Goal: Task Accomplishment & Management: Manage account settings

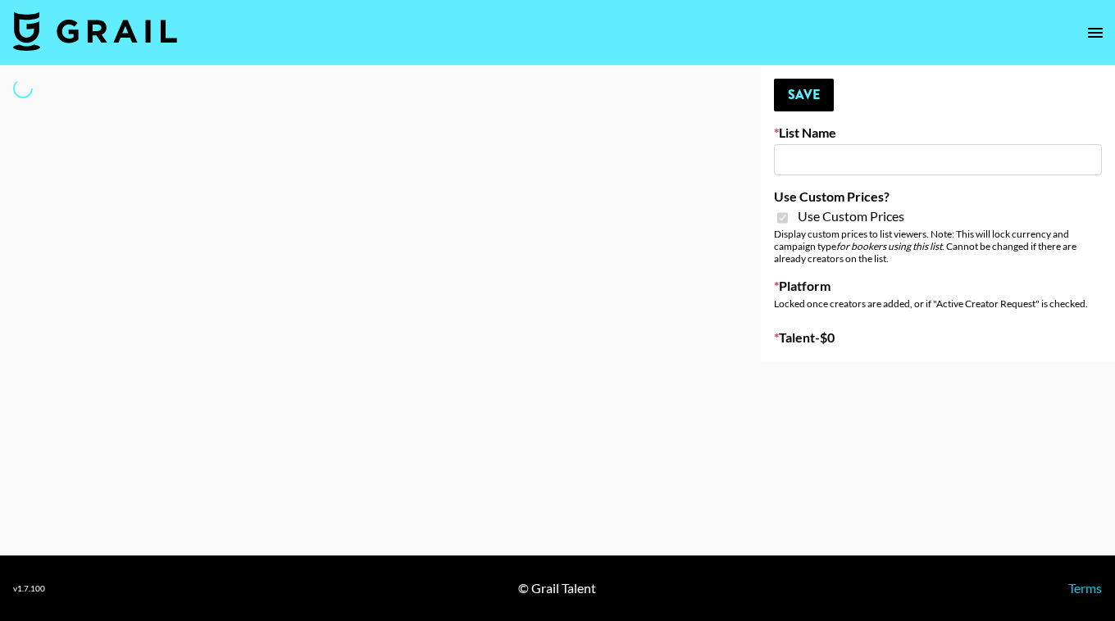
type input "ByHeart ([DATE])"
checkbox input "true"
select select "Brand"
type input "ByHeart ([DATE])"
checkbox input "true"
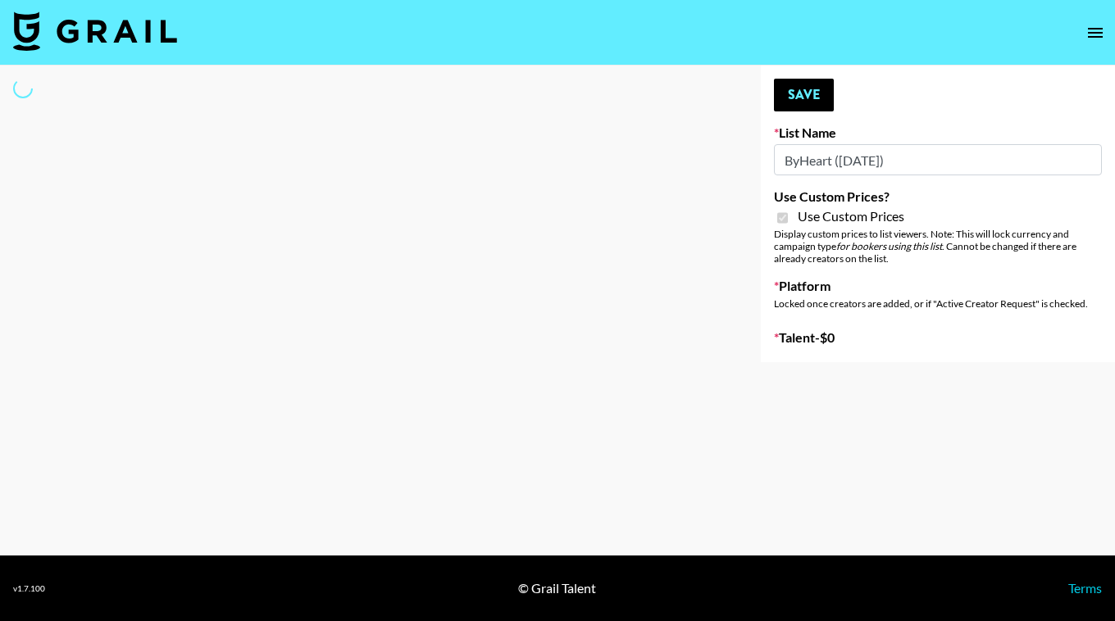
select select "Brand"
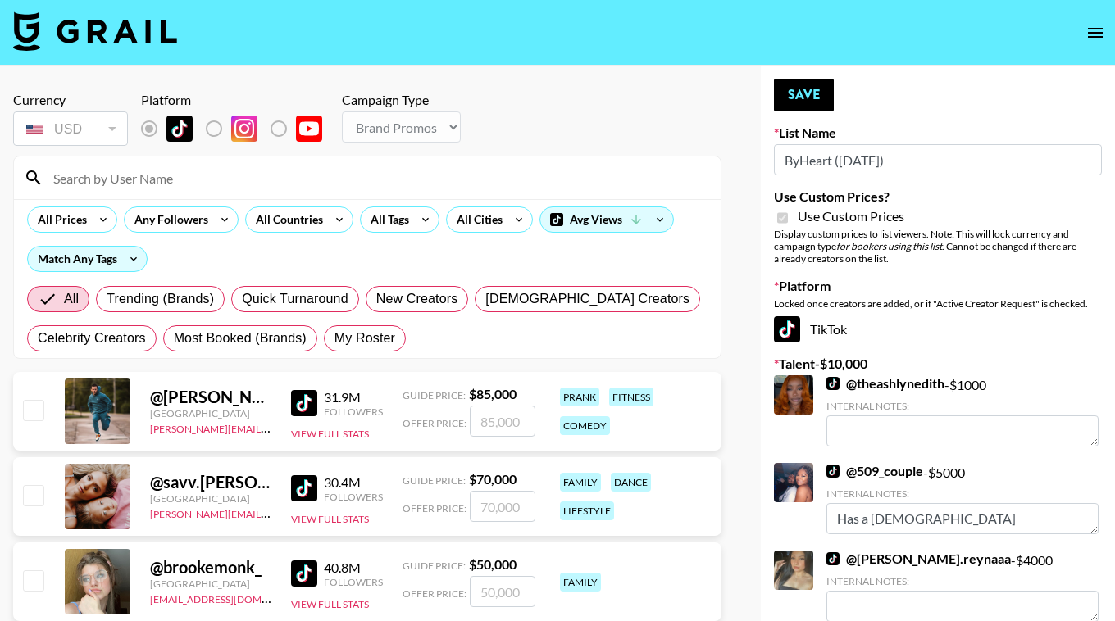
click at [241, 193] on div at bounding box center [367, 178] width 707 height 43
click at [121, 177] on input at bounding box center [376, 178] width 667 height 26
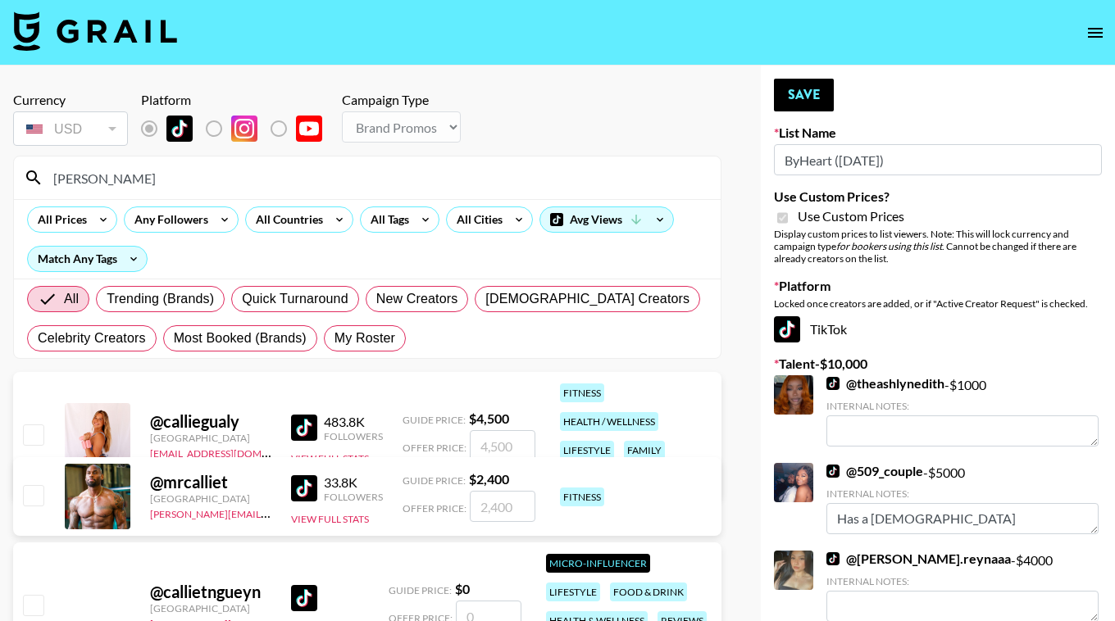
type input "[PERSON_NAME]"
click at [31, 430] on input "checkbox" at bounding box center [33, 435] width 20 height 20
checkbox input "true"
type input "4500"
click at [202, 177] on input "[PERSON_NAME]" at bounding box center [376, 178] width 667 height 26
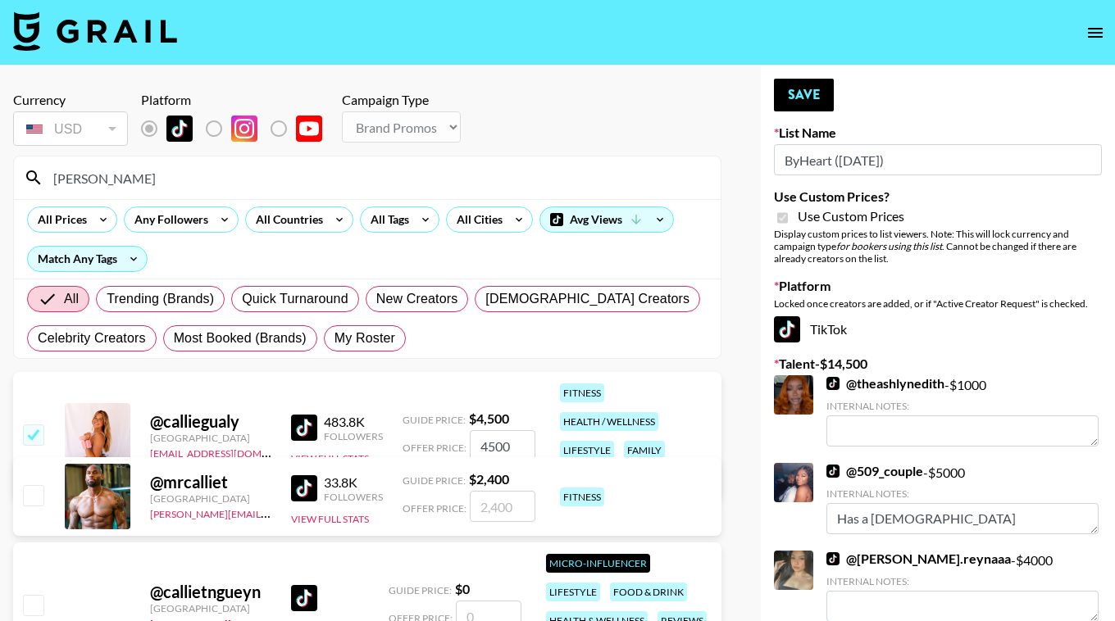
click at [202, 177] on input "[PERSON_NAME]" at bounding box center [376, 178] width 667 height 26
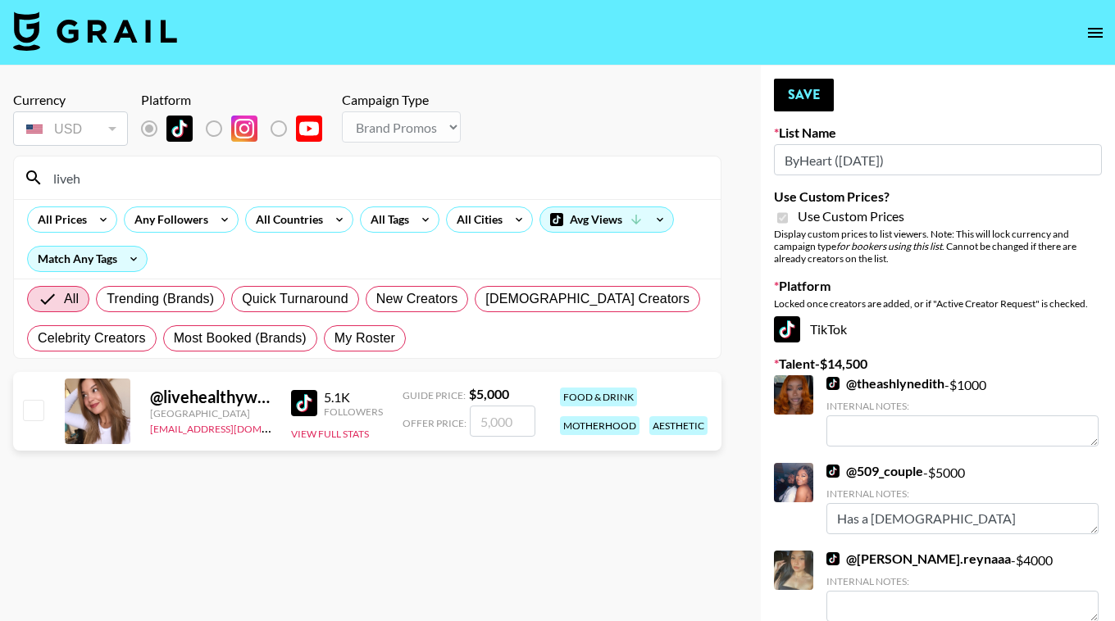
type input "liveh"
click at [37, 412] on input "checkbox" at bounding box center [33, 410] width 20 height 20
checkbox input "true"
click at [490, 427] on input "5000" at bounding box center [503, 421] width 66 height 31
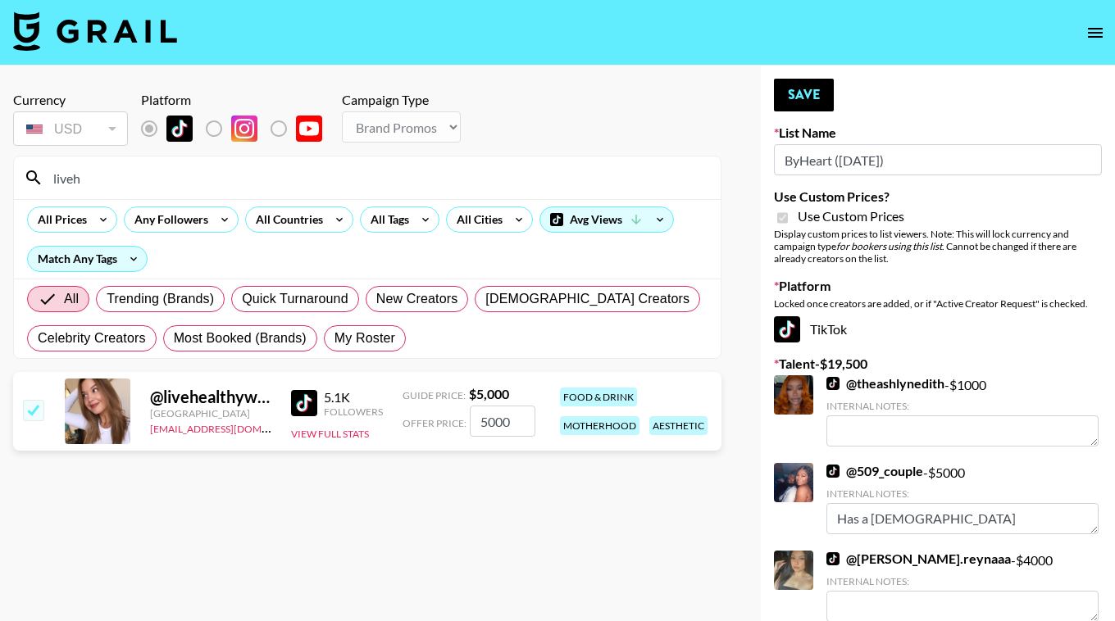
click at [490, 427] on input "5000" at bounding box center [503, 421] width 66 height 31
type input "7500"
click at [781, 89] on button "Save" at bounding box center [804, 95] width 60 height 33
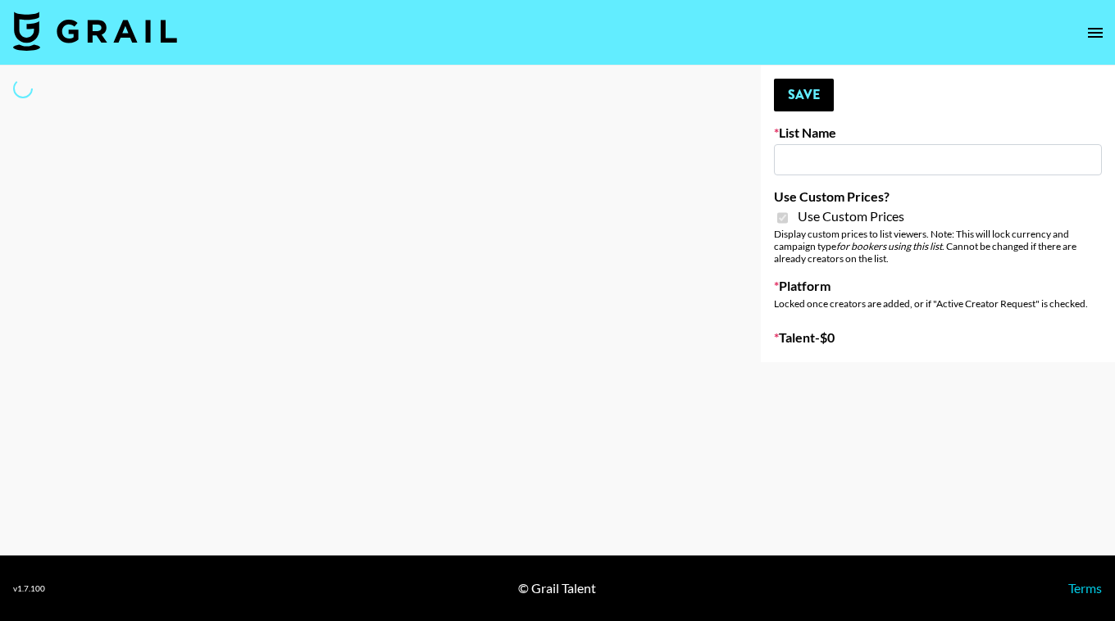
type input "Super Power (9th Sept)"
checkbox input "true"
select select "Brand"
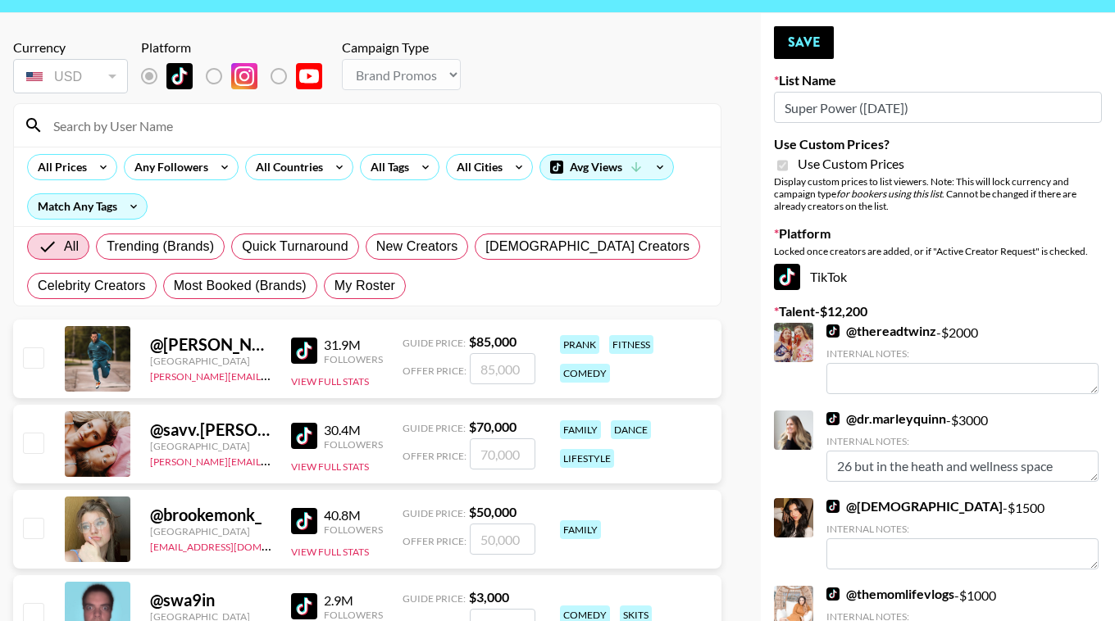
scroll to position [67, 0]
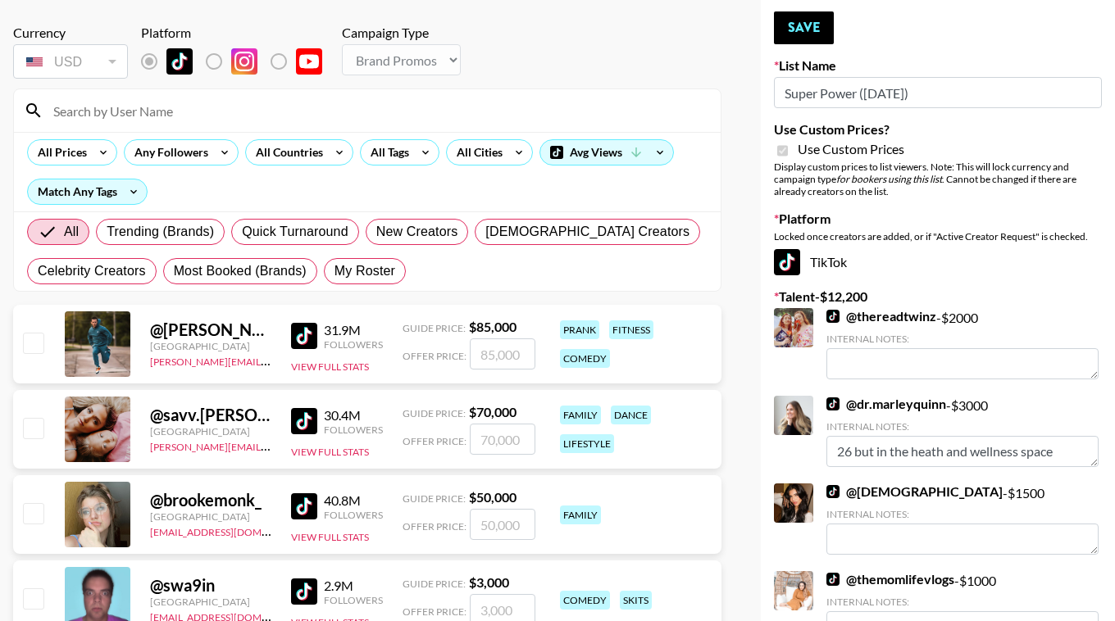
click at [184, 120] on input at bounding box center [376, 111] width 667 height 26
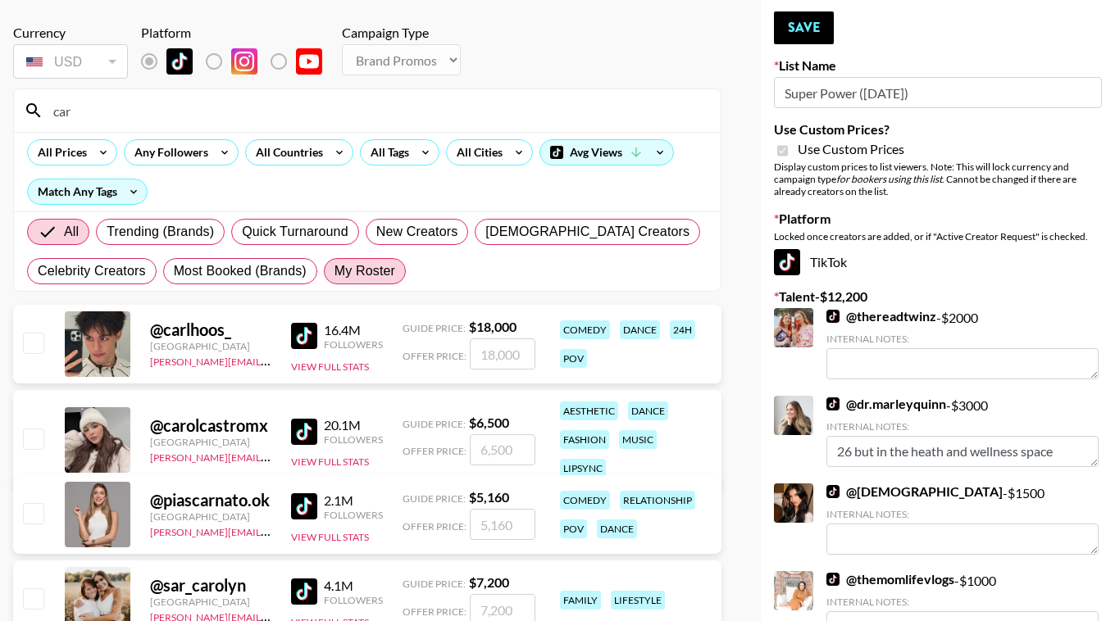
type input "car"
click at [358, 263] on span "My Roster" at bounding box center [364, 272] width 61 height 20
click at [334, 271] on input "My Roster" at bounding box center [334, 271] width 0 height 0
radio input "true"
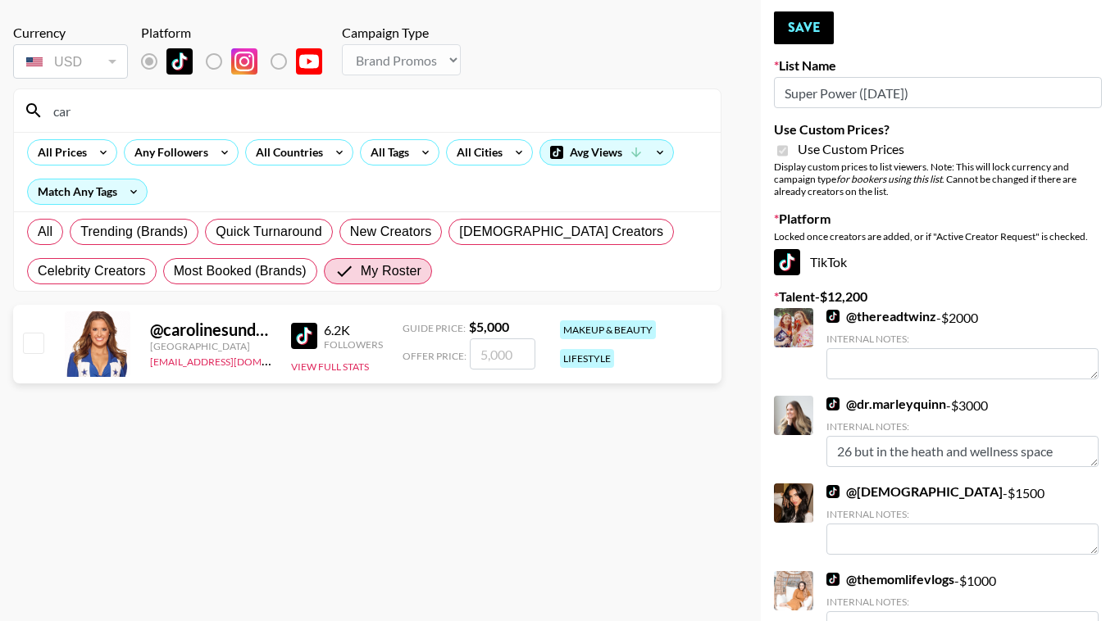
click at [103, 111] on input "car" at bounding box center [376, 111] width 667 height 26
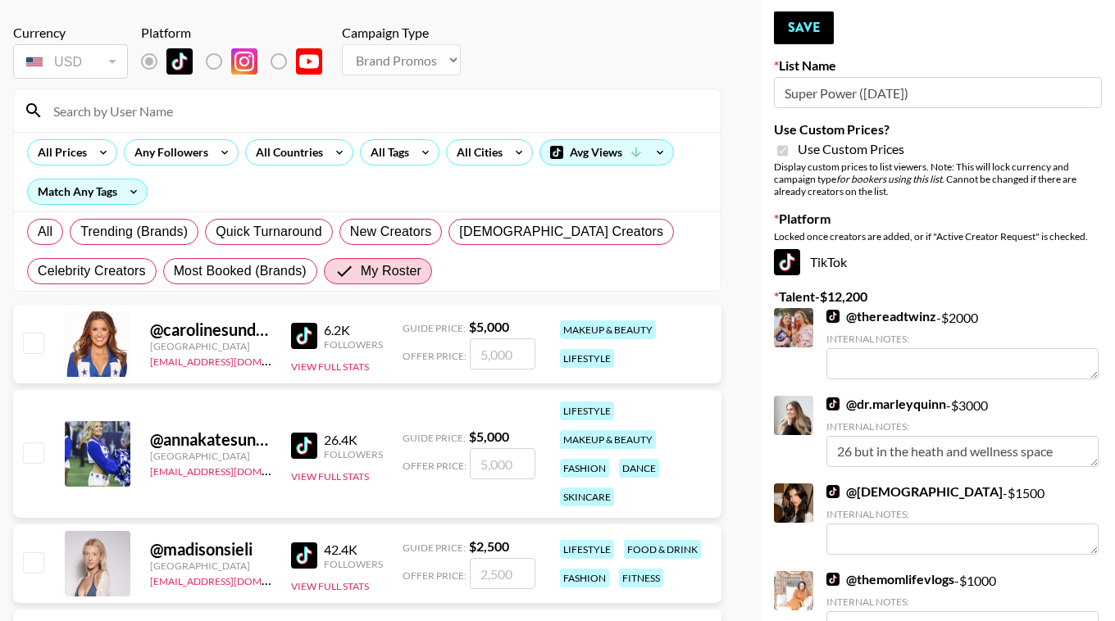
click at [37, 338] on input "checkbox" at bounding box center [33, 343] width 20 height 20
checkbox input "true"
type input "5000"
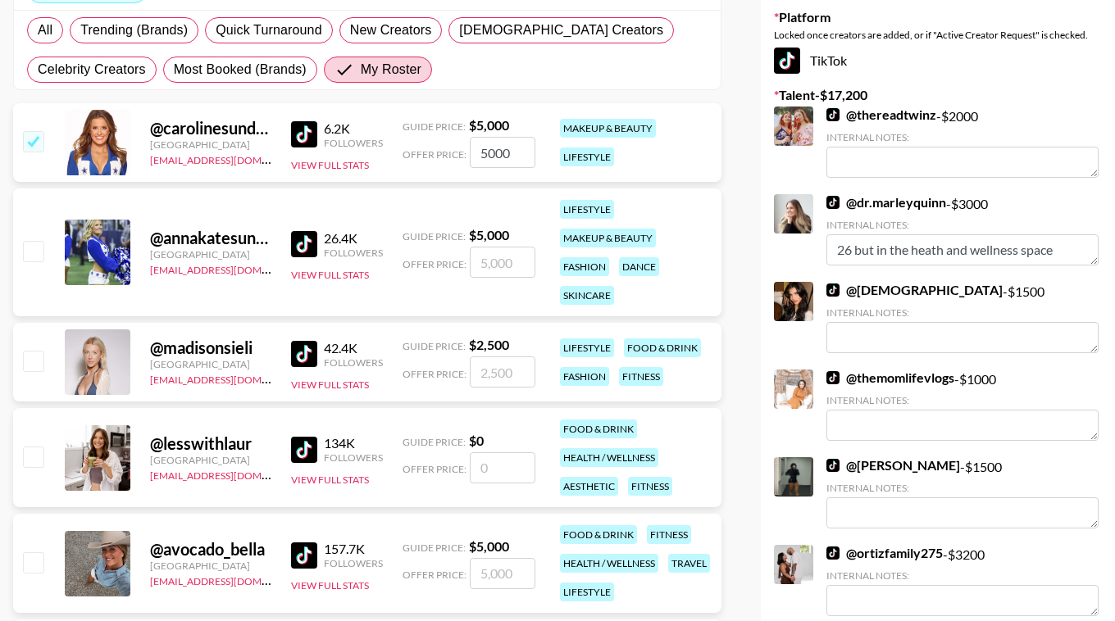
scroll to position [270, 0]
click at [35, 357] on input "checkbox" at bounding box center [33, 360] width 20 height 20
checkbox input "true"
click at [494, 371] on input "2500" at bounding box center [503, 371] width 66 height 31
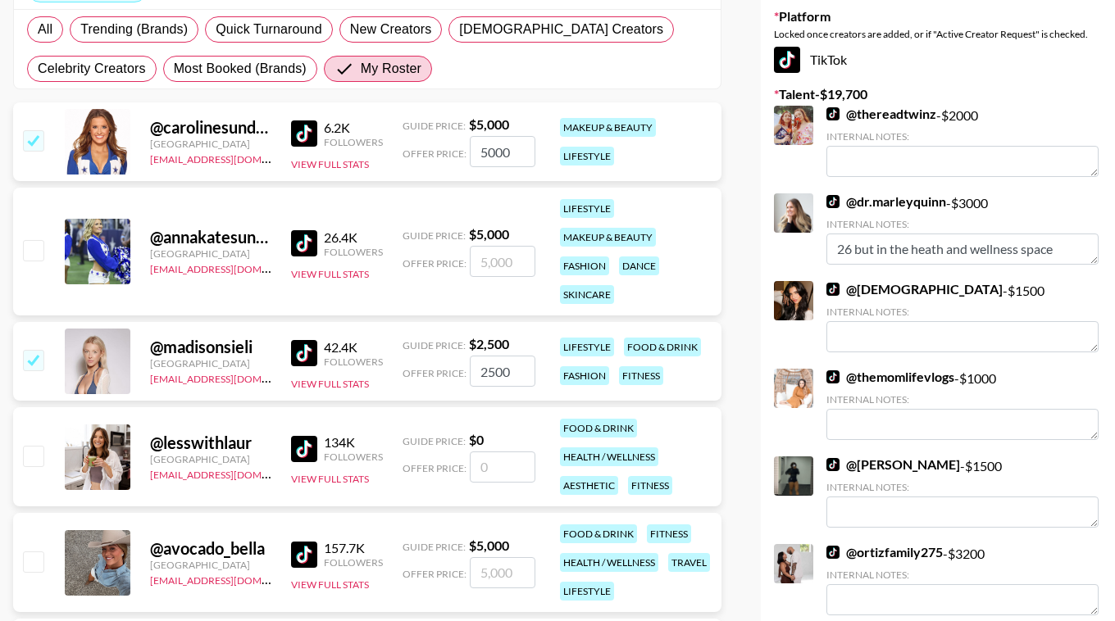
click at [494, 371] on input "2500" at bounding box center [503, 371] width 66 height 31
type input "3000"
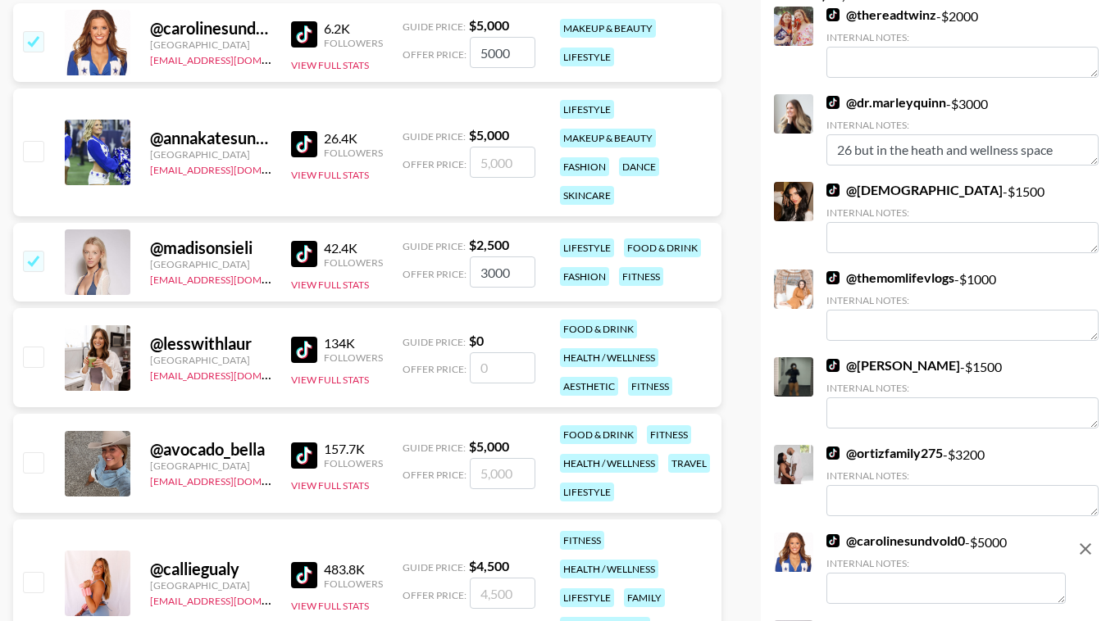
scroll to position [391, 0]
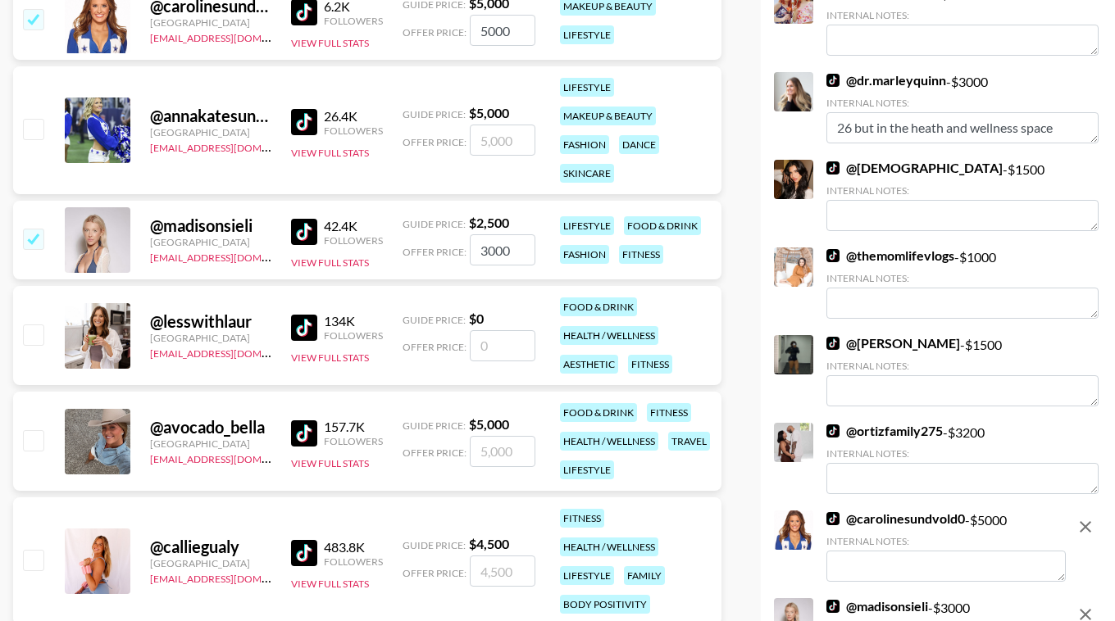
click at [39, 337] on input "checkbox" at bounding box center [33, 335] width 20 height 20
click at [29, 335] on input "checkbox" at bounding box center [33, 335] width 20 height 20
click at [494, 355] on input "number" at bounding box center [503, 345] width 66 height 31
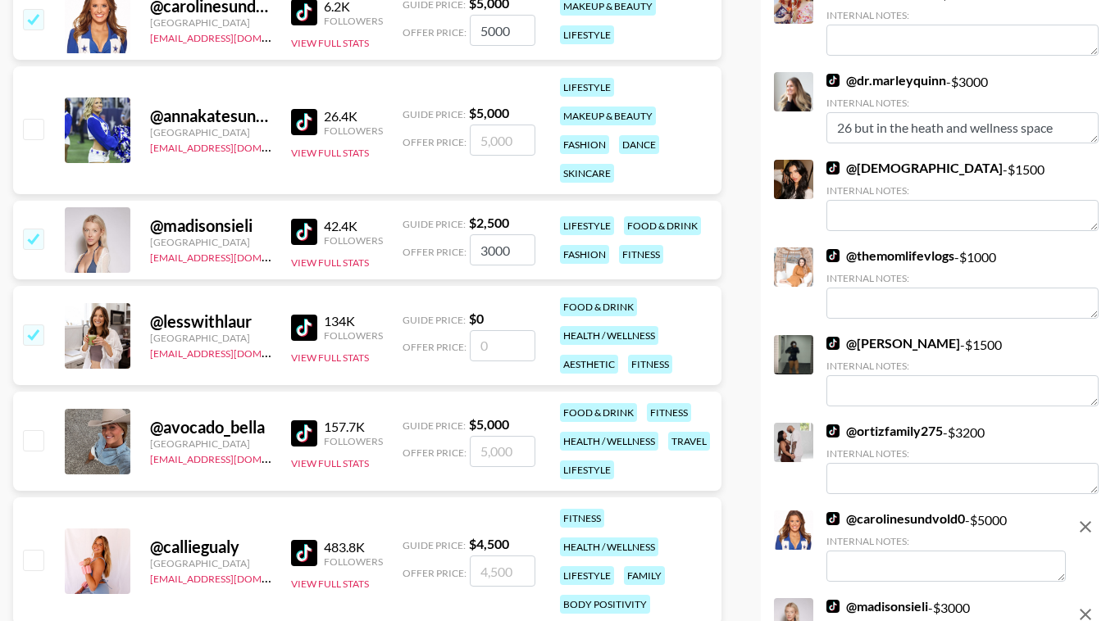
checkbox input "true"
type input "7"
checkbox input "false"
checkbox input "true"
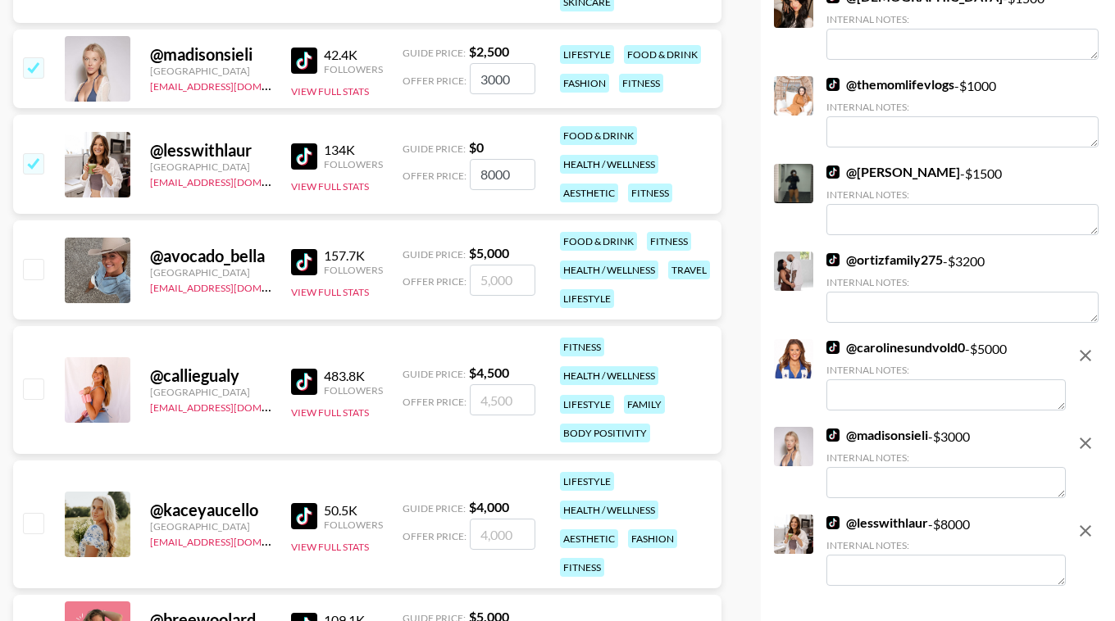
scroll to position [569, 0]
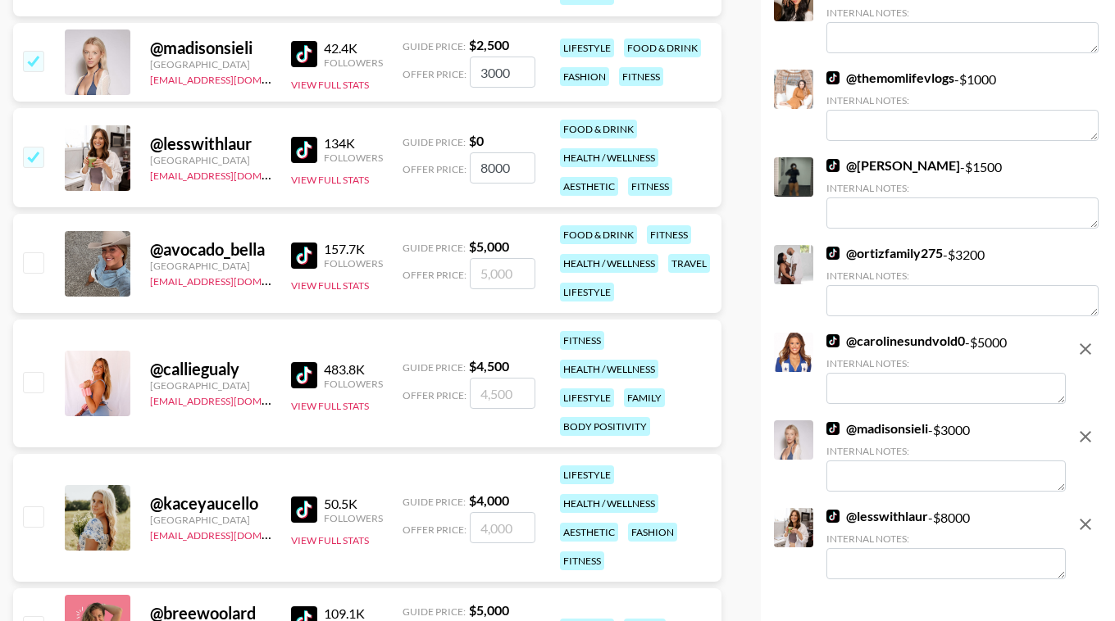
type input "8000"
click at [40, 266] on input "checkbox" at bounding box center [33, 263] width 20 height 20
checkbox input "true"
type input "5000"
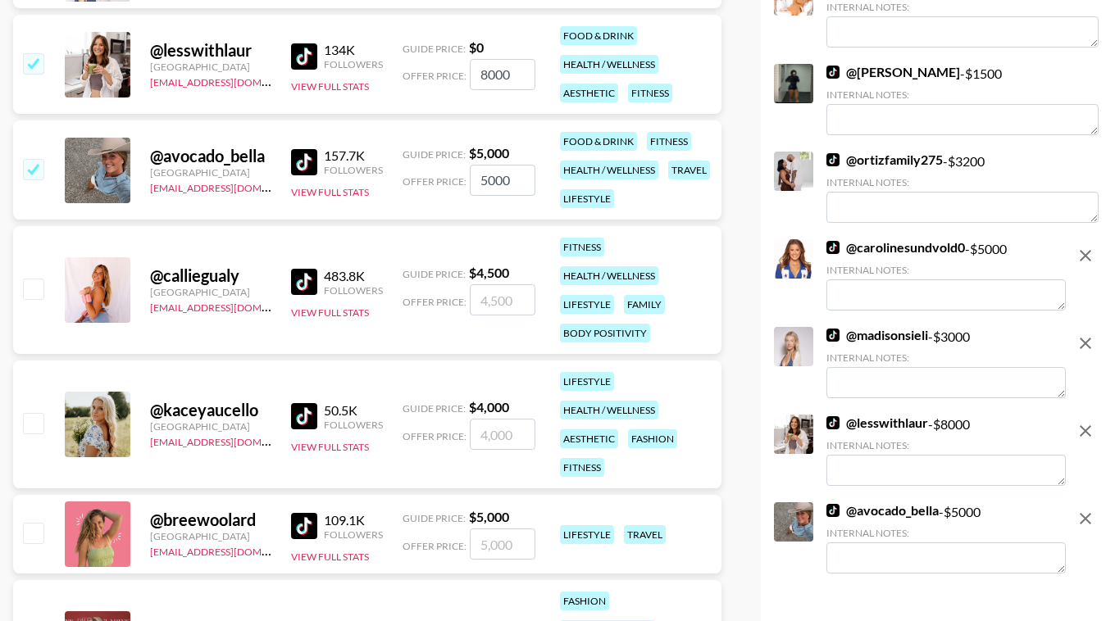
scroll to position [663, 0]
click at [39, 296] on input "checkbox" at bounding box center [33, 288] width 20 height 20
checkbox input "true"
type input "4500"
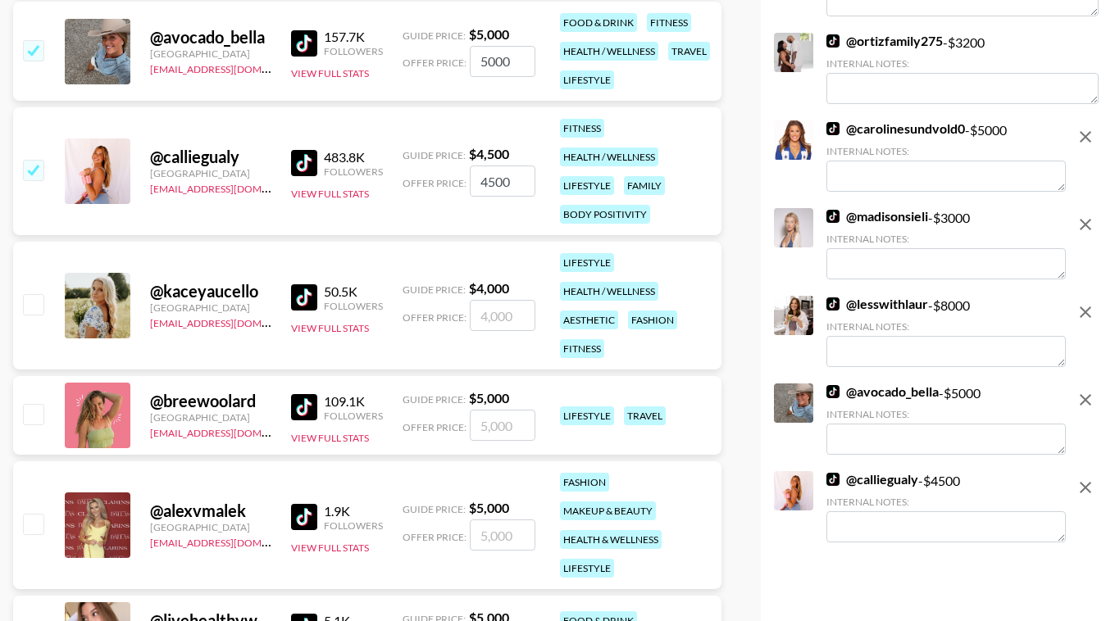
click at [40, 304] on input "checkbox" at bounding box center [33, 304] width 20 height 20
checkbox input "true"
type input "4000"
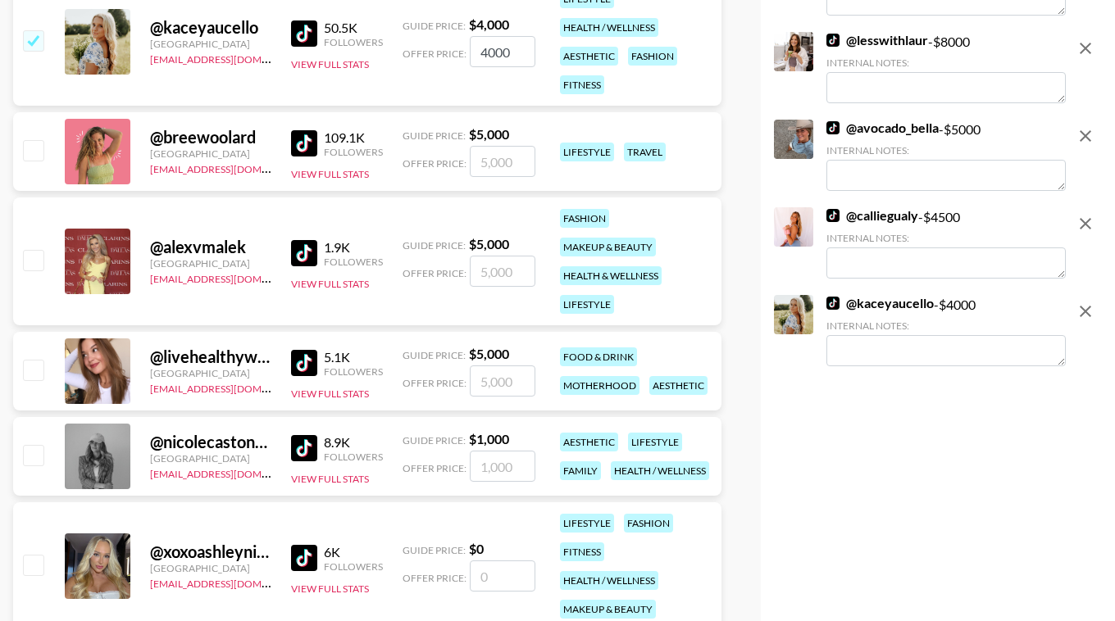
scroll to position [1054, 0]
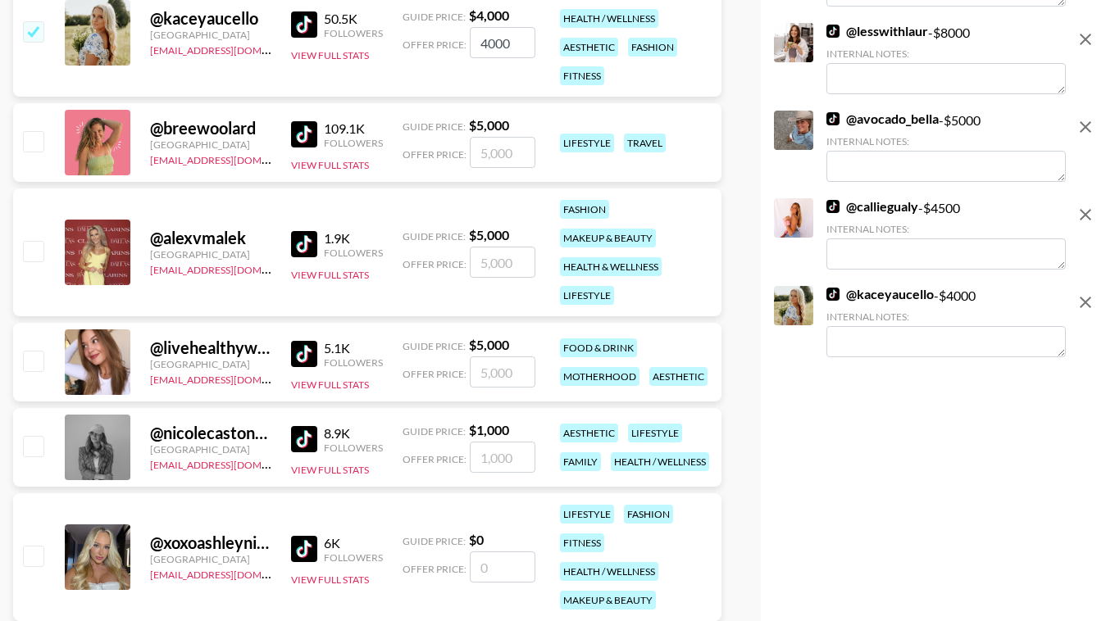
click at [30, 369] on input "checkbox" at bounding box center [33, 361] width 20 height 20
checkbox input "true"
click at [514, 375] on input "5000" at bounding box center [503, 372] width 66 height 31
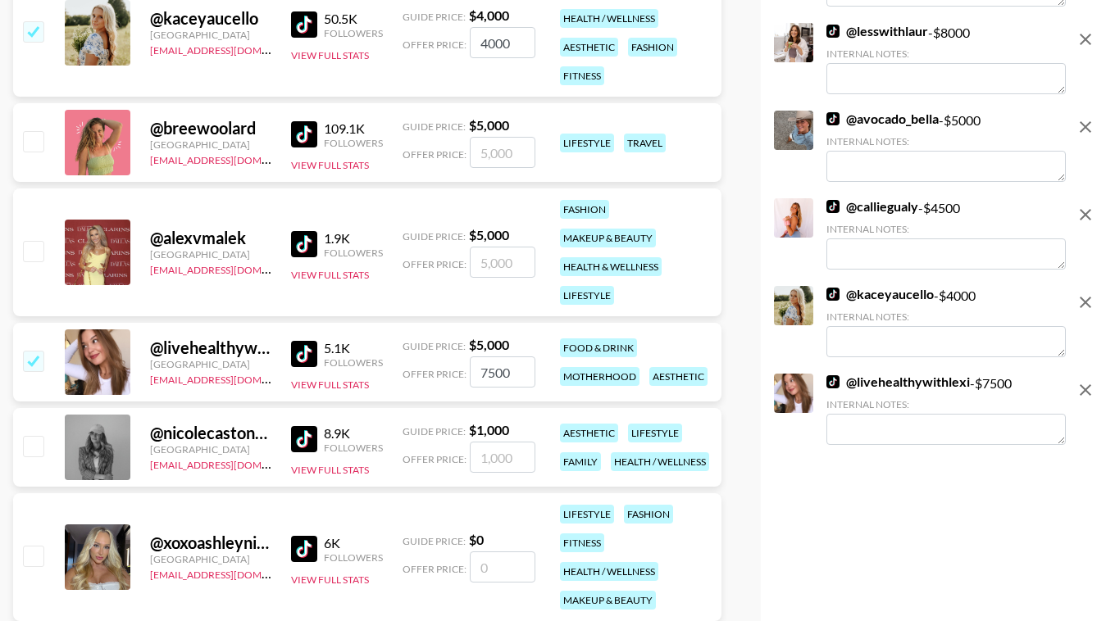
type input "7500"
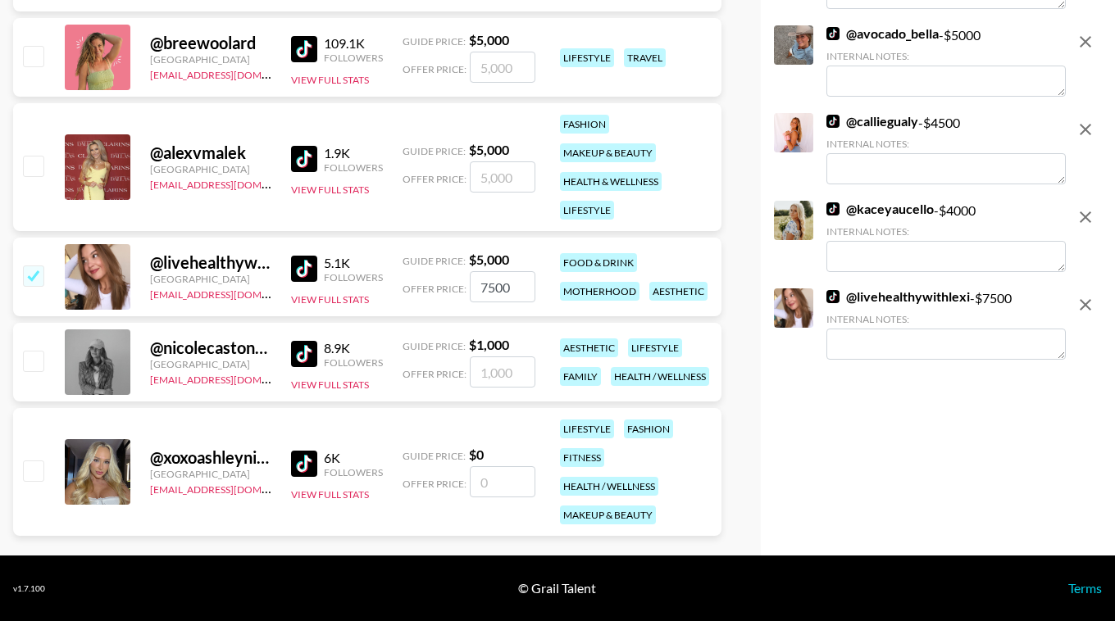
click at [45, 354] on div "@ nicolecastonguayhogan United States cayman@grail-talent.com 8.9K Followers Vi…" at bounding box center [367, 362] width 708 height 79
click at [34, 356] on input "checkbox" at bounding box center [33, 361] width 20 height 20
checkbox input "true"
type input "1000"
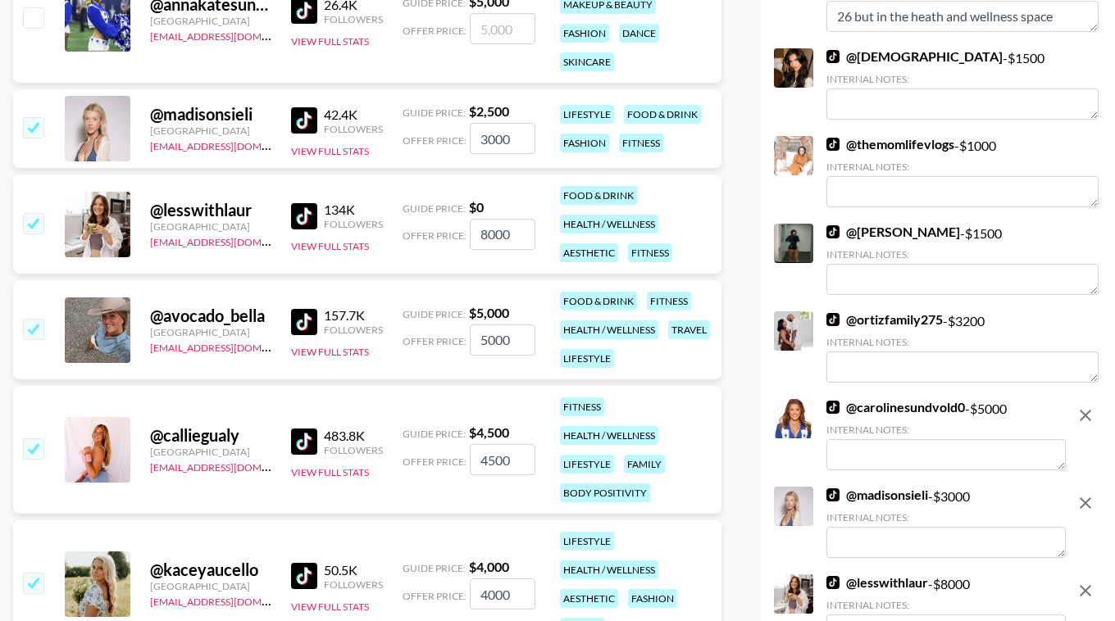
scroll to position [0, 0]
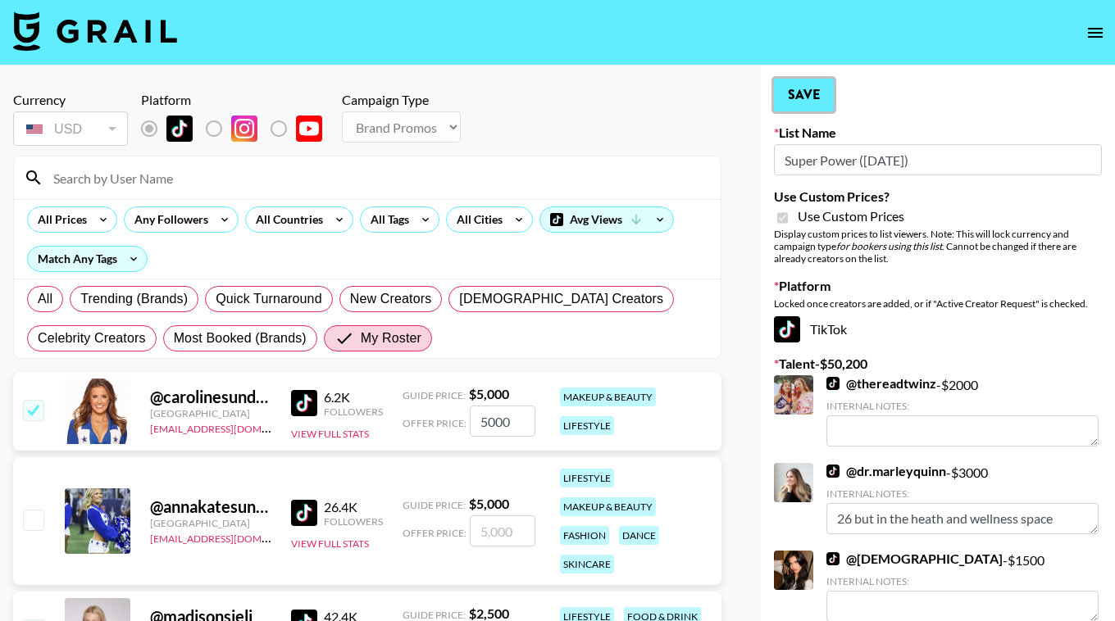
click at [806, 86] on button "Save" at bounding box center [804, 95] width 60 height 33
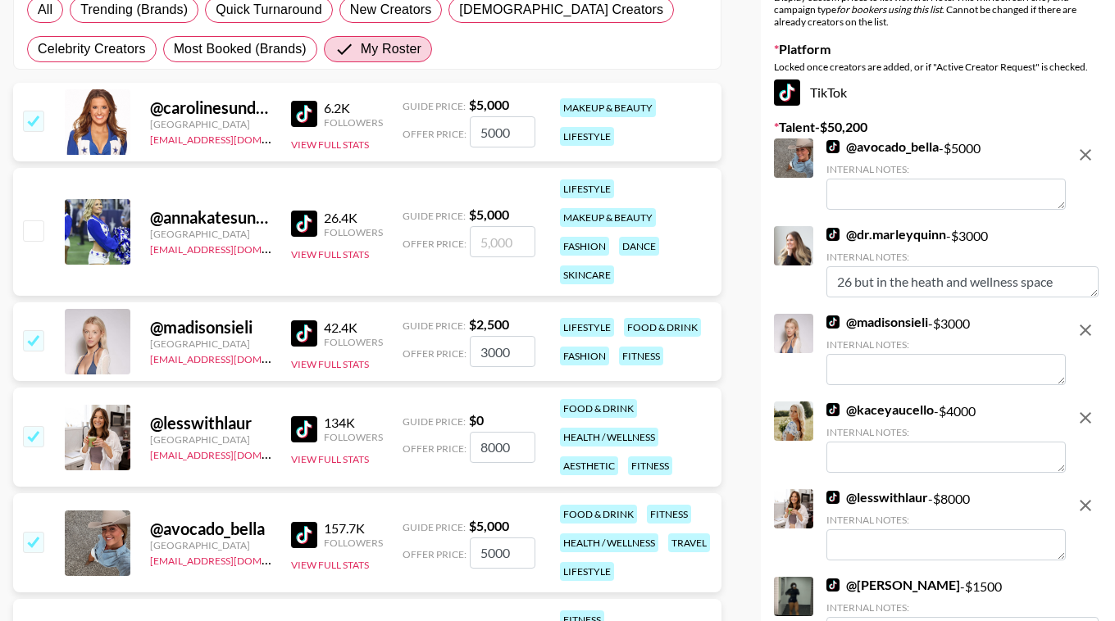
scroll to position [339, 0]
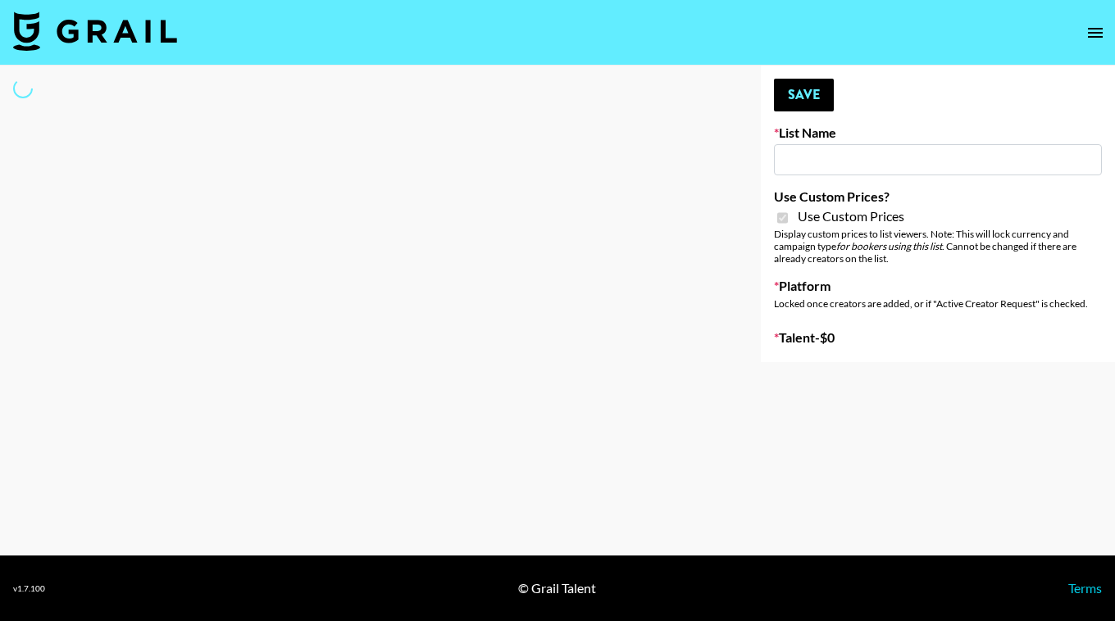
type input "House of Fab ([DATE])"
checkbox input "true"
select select "Brand"
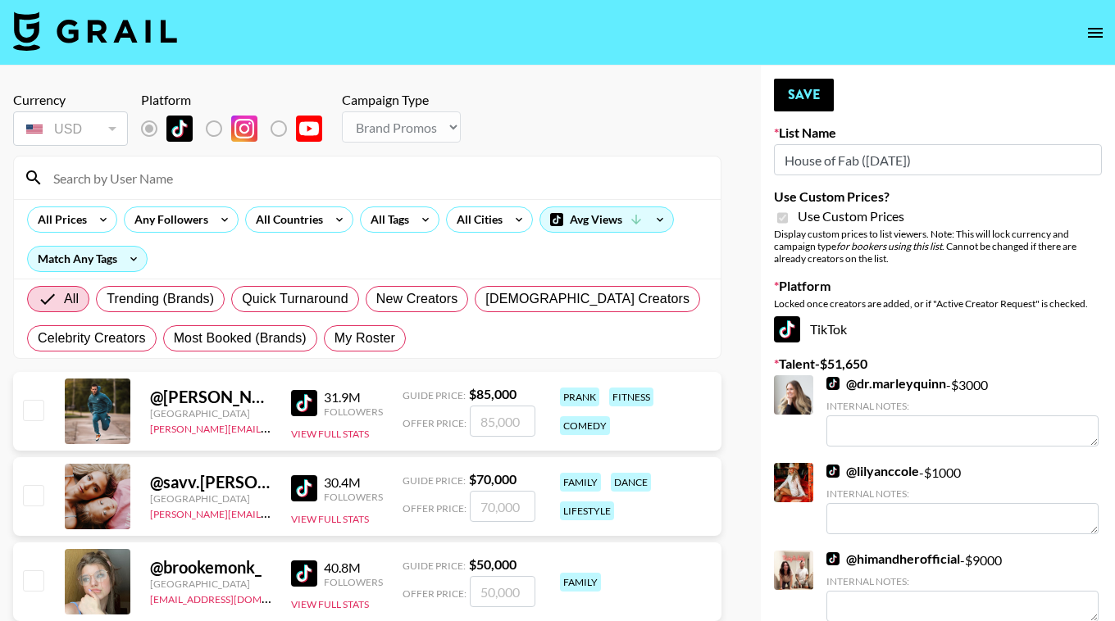
click at [206, 173] on input at bounding box center [376, 178] width 667 height 26
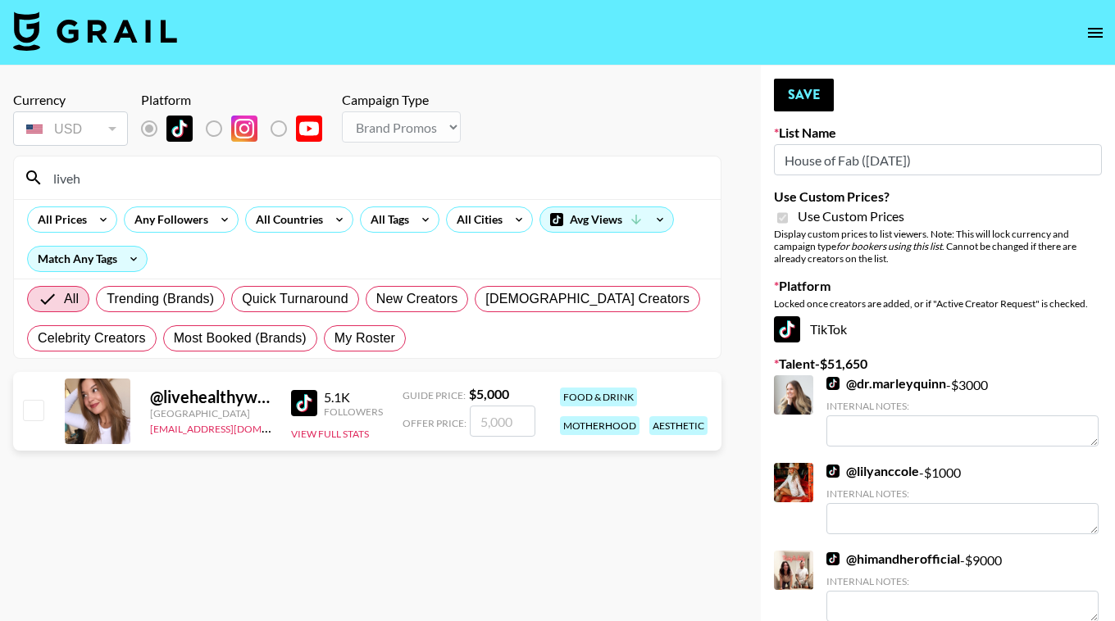
type input "liveh"
click at [31, 410] on input "checkbox" at bounding box center [33, 410] width 20 height 20
checkbox input "true"
type input "5000"
click at [146, 185] on input "liveh" at bounding box center [376, 178] width 667 height 26
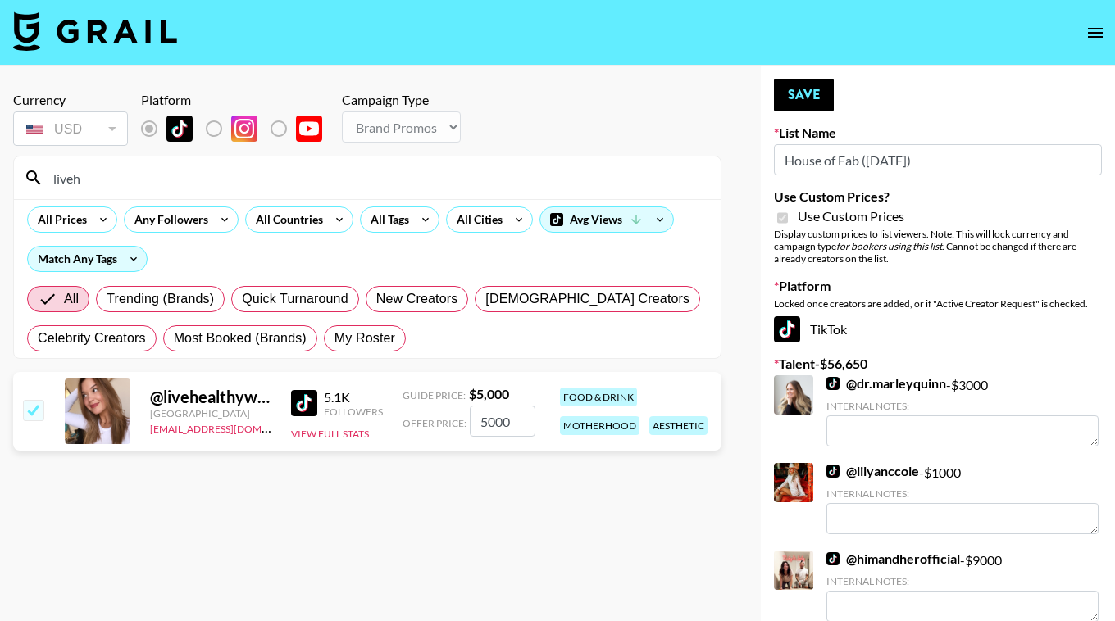
click at [146, 185] on input "liveh" at bounding box center [376, 178] width 667 height 26
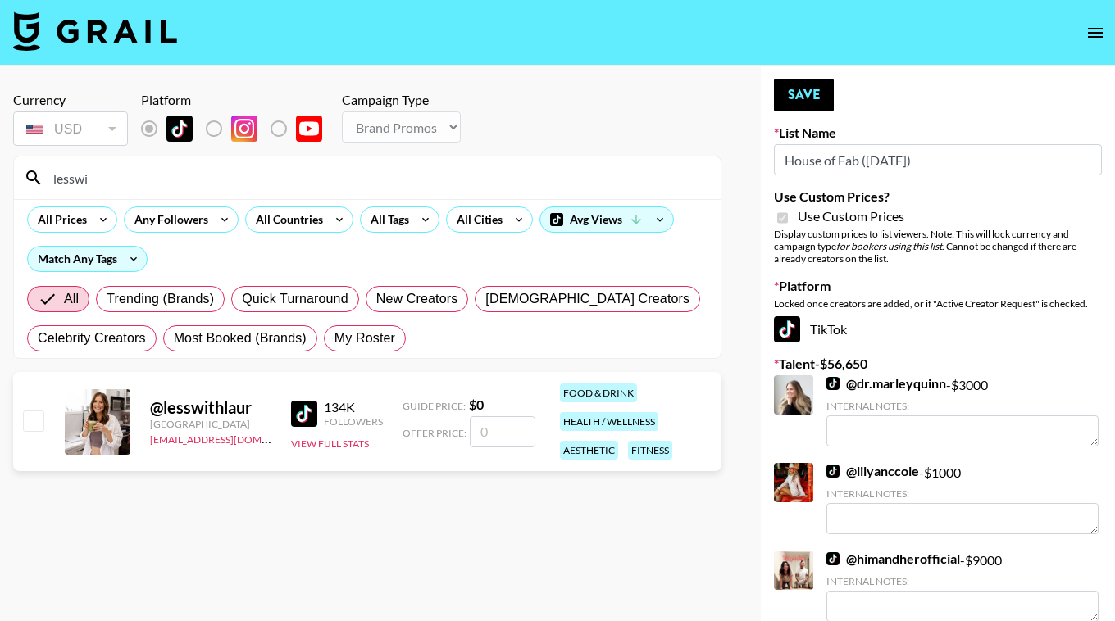
type input "lesswi"
click at [30, 428] on input "checkbox" at bounding box center [33, 421] width 20 height 20
click at [495, 430] on input "number" at bounding box center [503, 431] width 66 height 31
checkbox input "true"
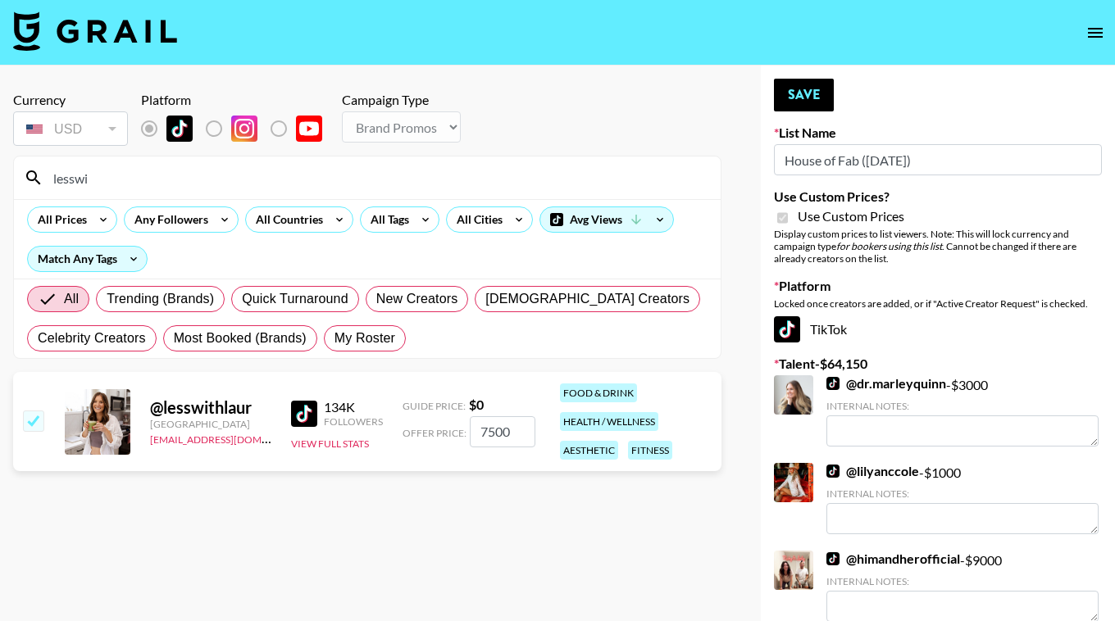
type input "7500"
click at [148, 184] on input "lesswi" at bounding box center [376, 178] width 667 height 26
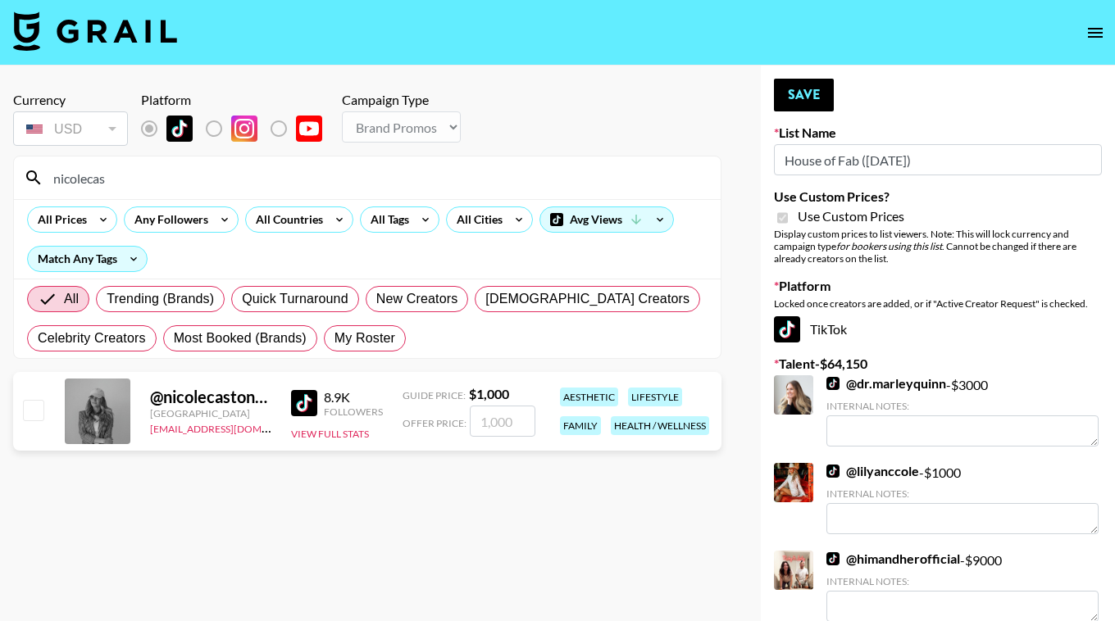
type input "nicolecas"
click at [29, 419] on input "checkbox" at bounding box center [33, 410] width 20 height 20
checkbox input "true"
type input "1000"
click at [295, 196] on div "nicolecas" at bounding box center [367, 178] width 707 height 43
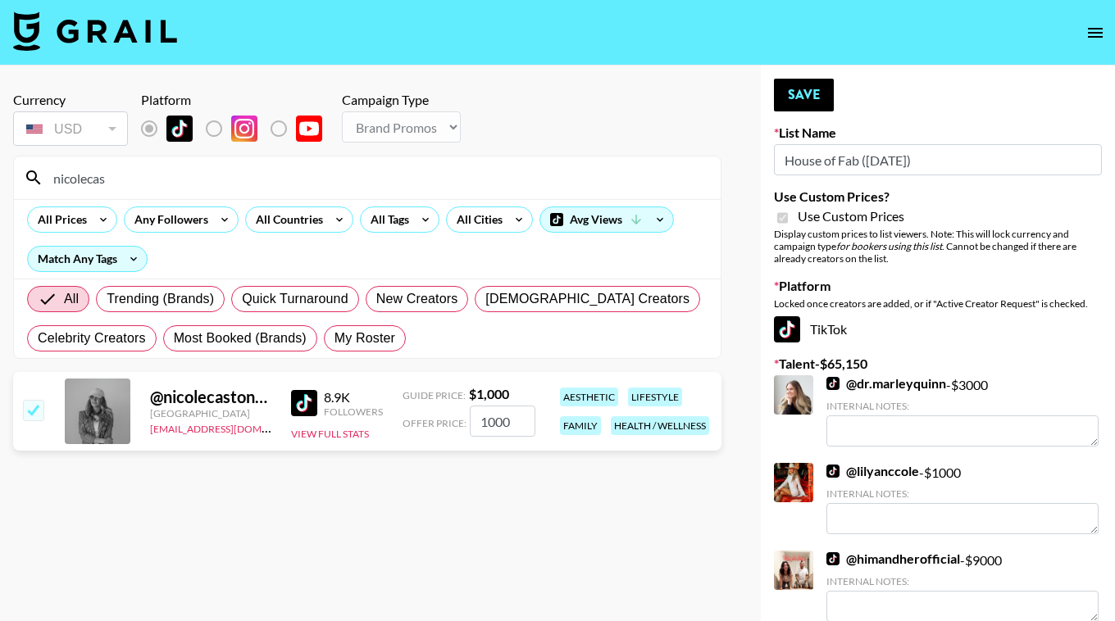
click at [286, 187] on input "nicolecas" at bounding box center [376, 178] width 667 height 26
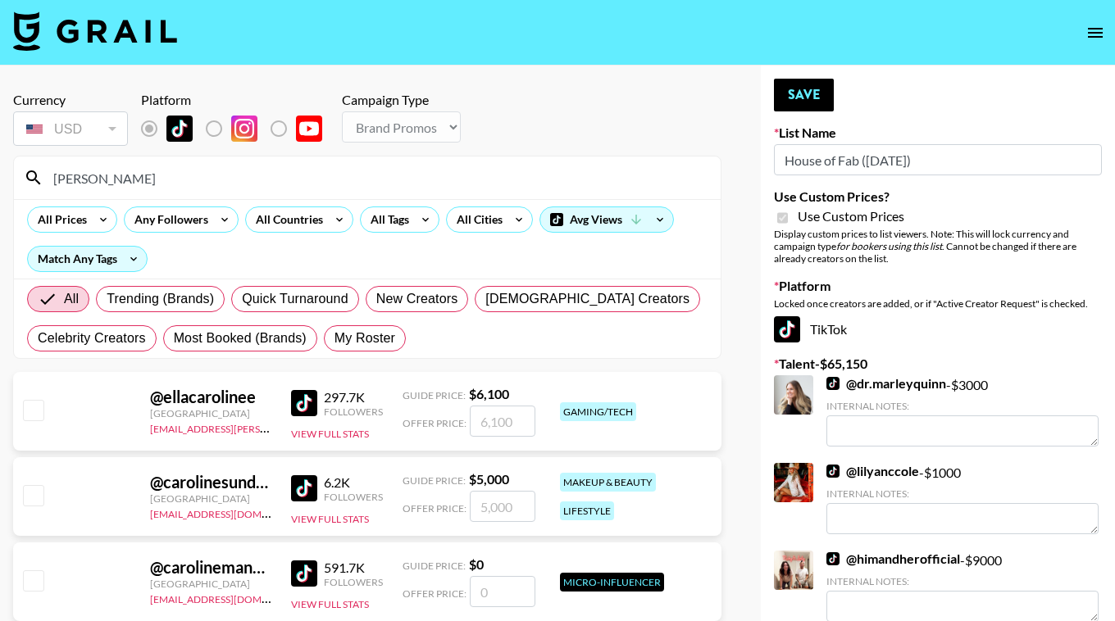
type input "caroline"
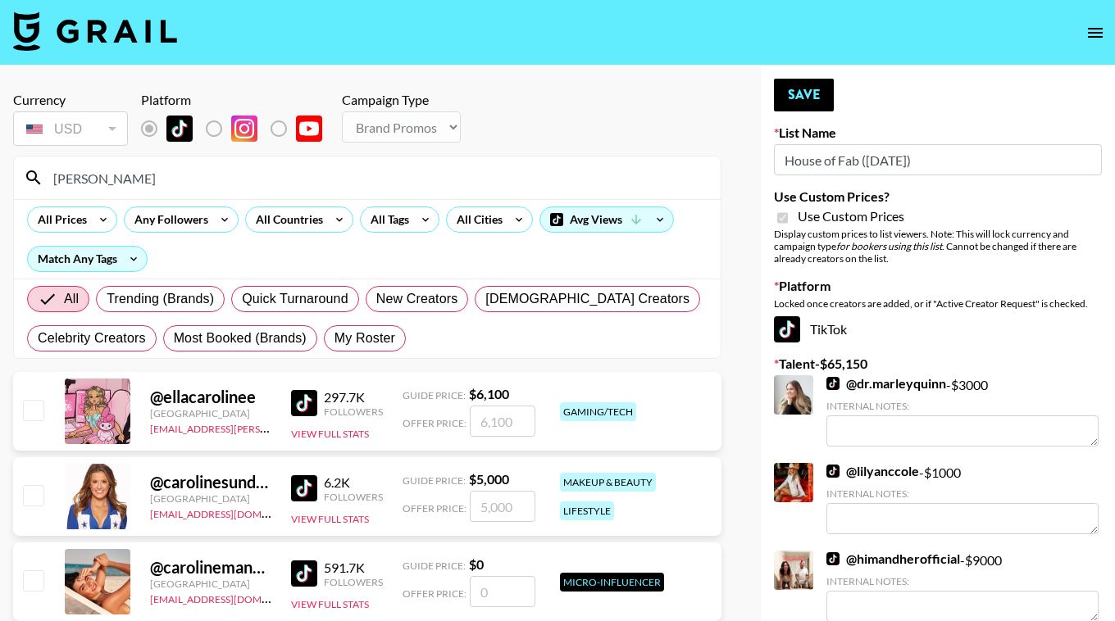
click at [20, 495] on div at bounding box center [32, 497] width 25 height 28
click at [27, 495] on input "checkbox" at bounding box center [33, 495] width 20 height 20
checkbox input "true"
type input "5000"
click at [107, 174] on input "caroline" at bounding box center [376, 178] width 667 height 26
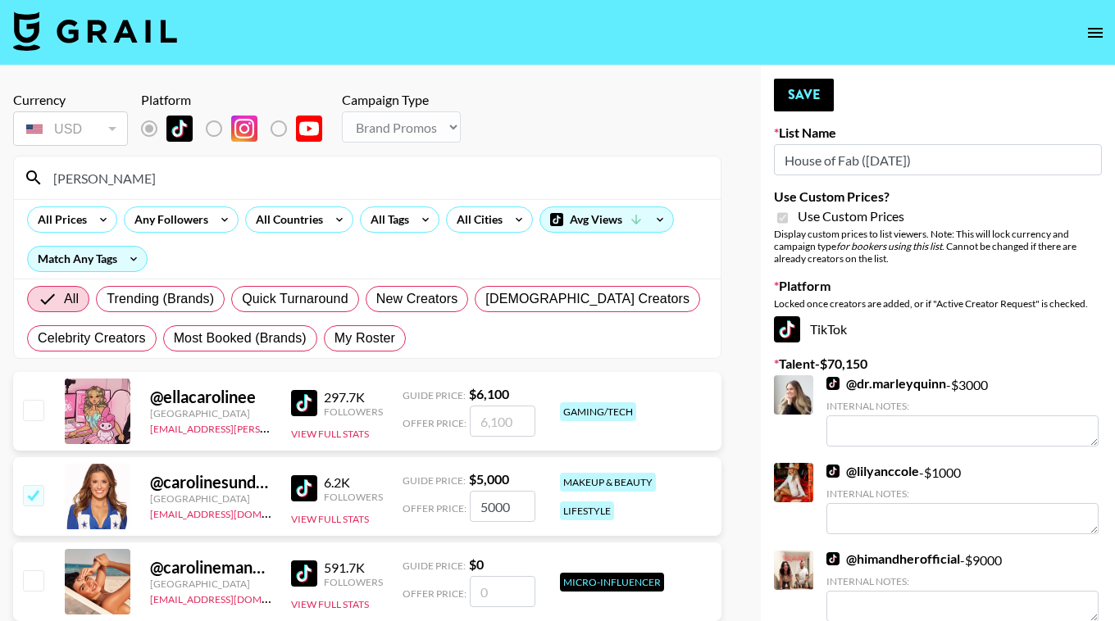
click at [107, 174] on input "caroline" at bounding box center [376, 178] width 667 height 26
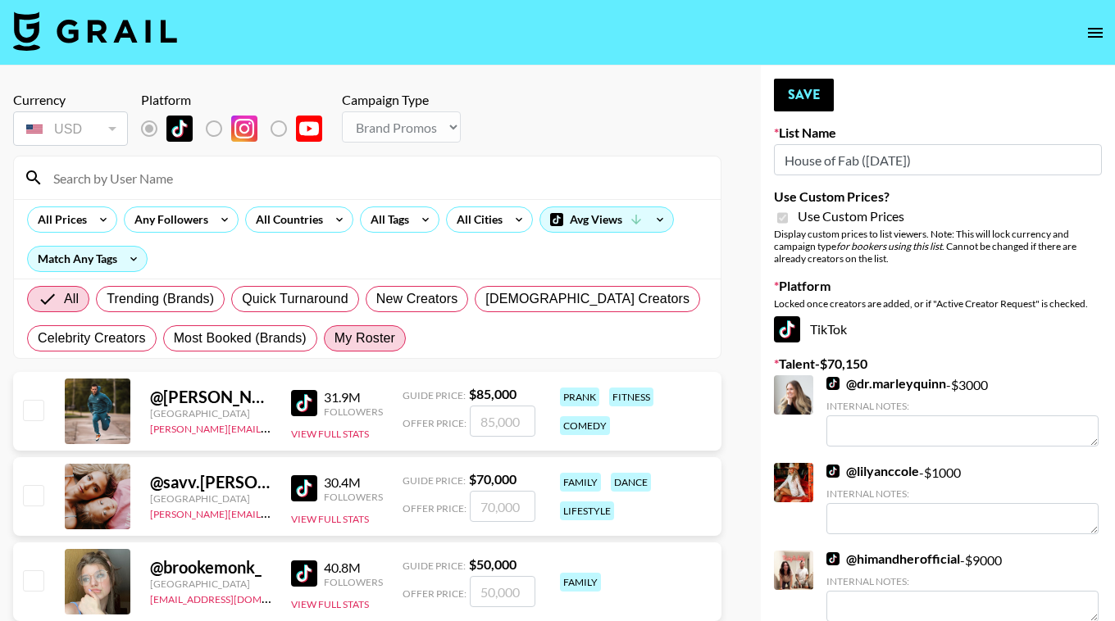
click at [346, 339] on span "My Roster" at bounding box center [364, 339] width 61 height 20
click at [334, 339] on input "My Roster" at bounding box center [334, 339] width 0 height 0
radio input "true"
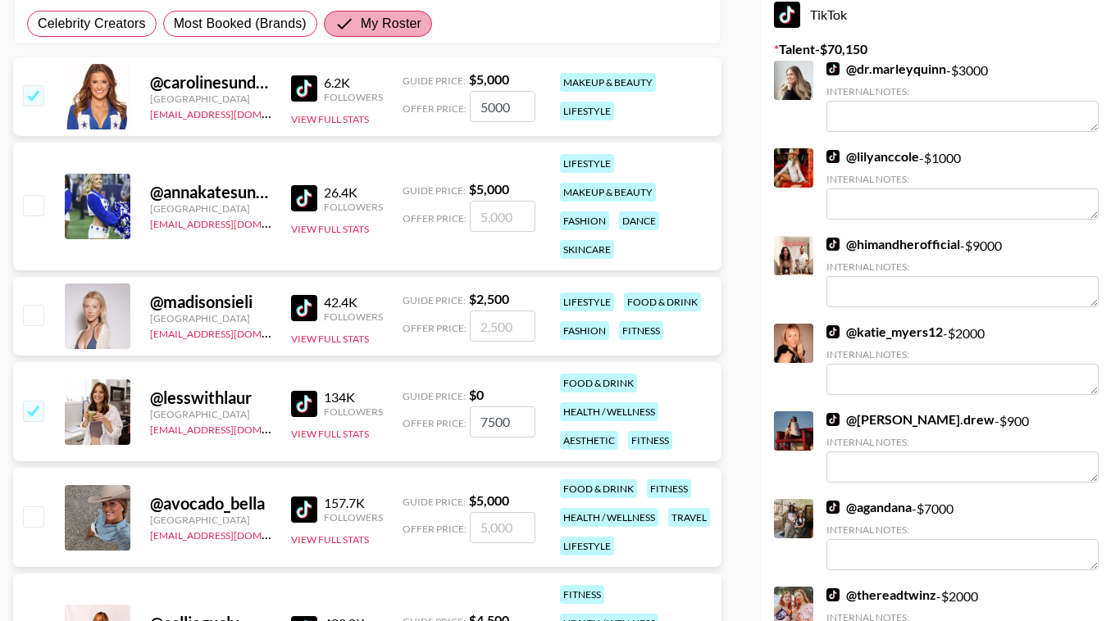
scroll to position [323, 0]
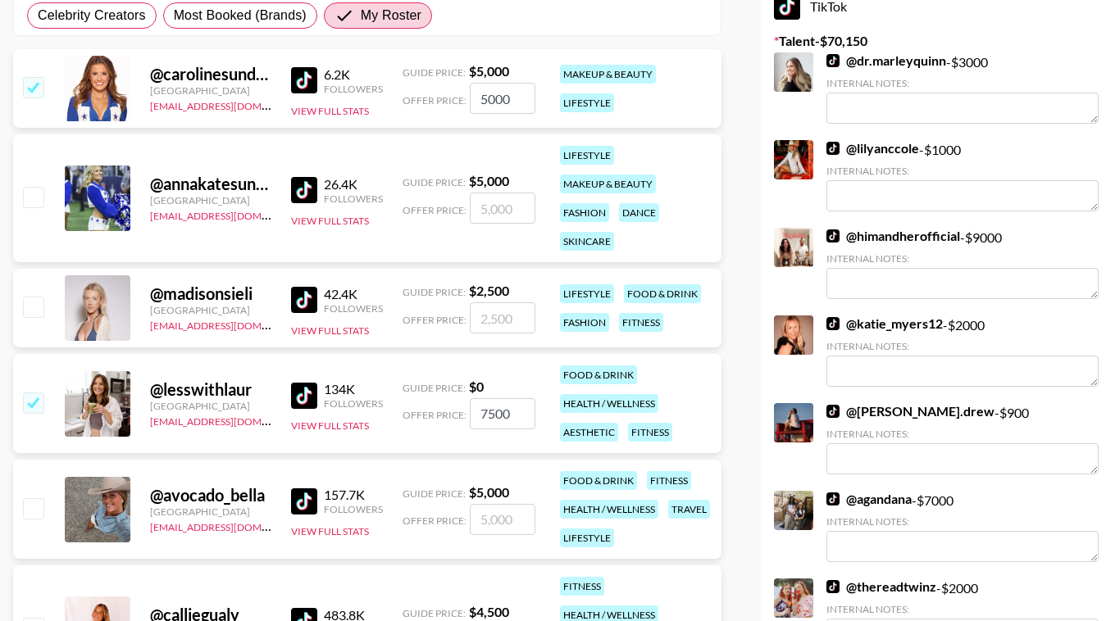
click at [40, 303] on input "checkbox" at bounding box center [33, 307] width 20 height 20
checkbox input "true"
type input "2500"
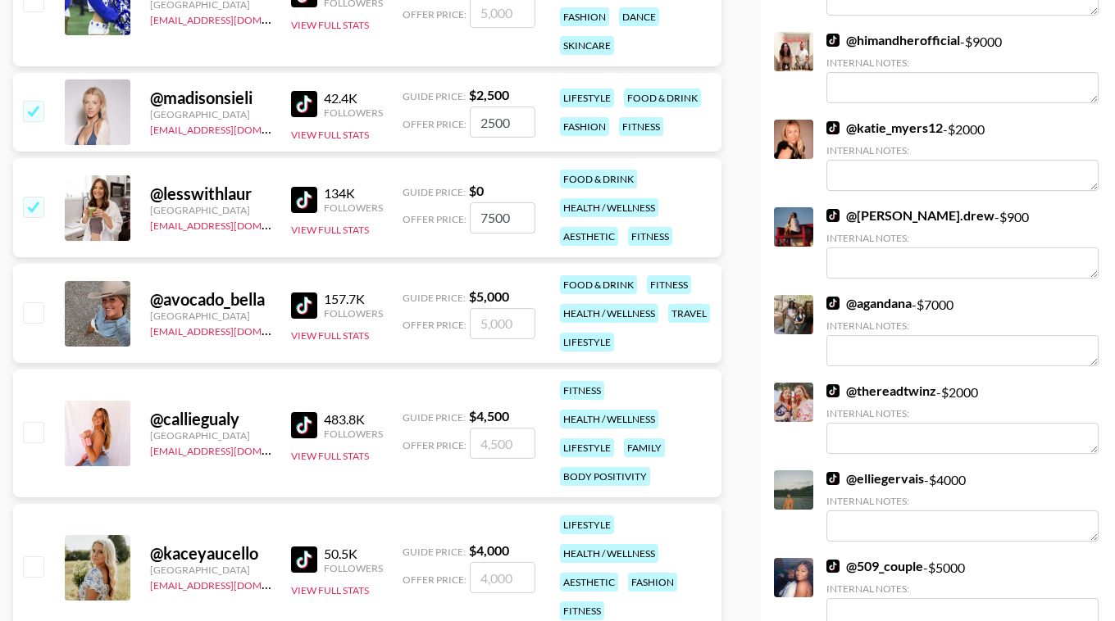
click at [35, 308] on input "checkbox" at bounding box center [33, 313] width 20 height 20
checkbox input "true"
type input "5000"
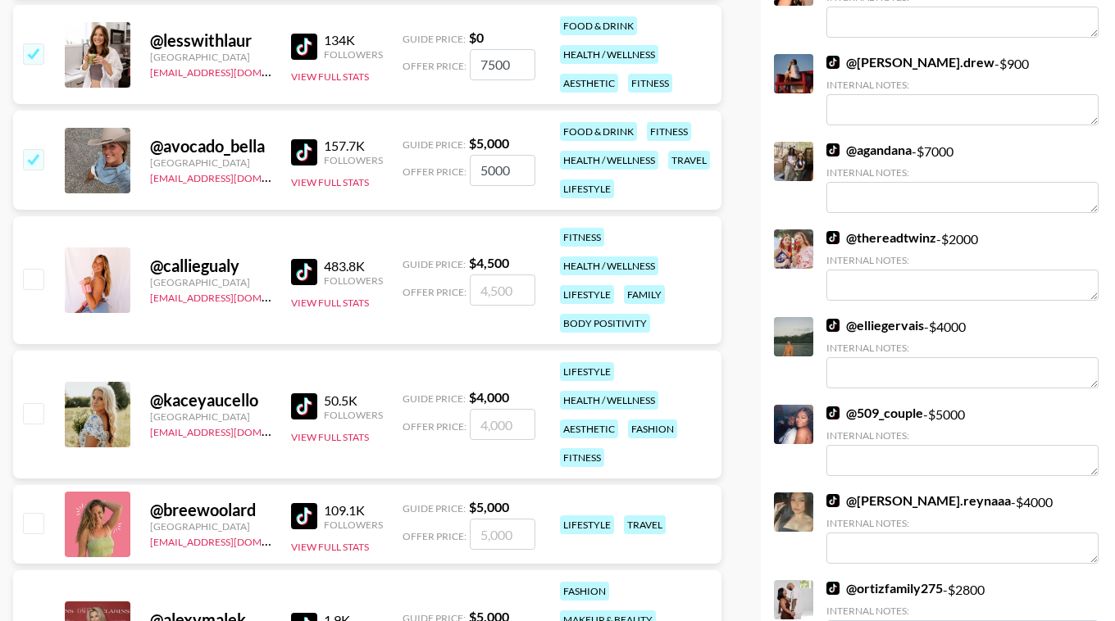
click at [30, 280] on input "checkbox" at bounding box center [33, 279] width 20 height 20
checkbox input "true"
type input "4500"
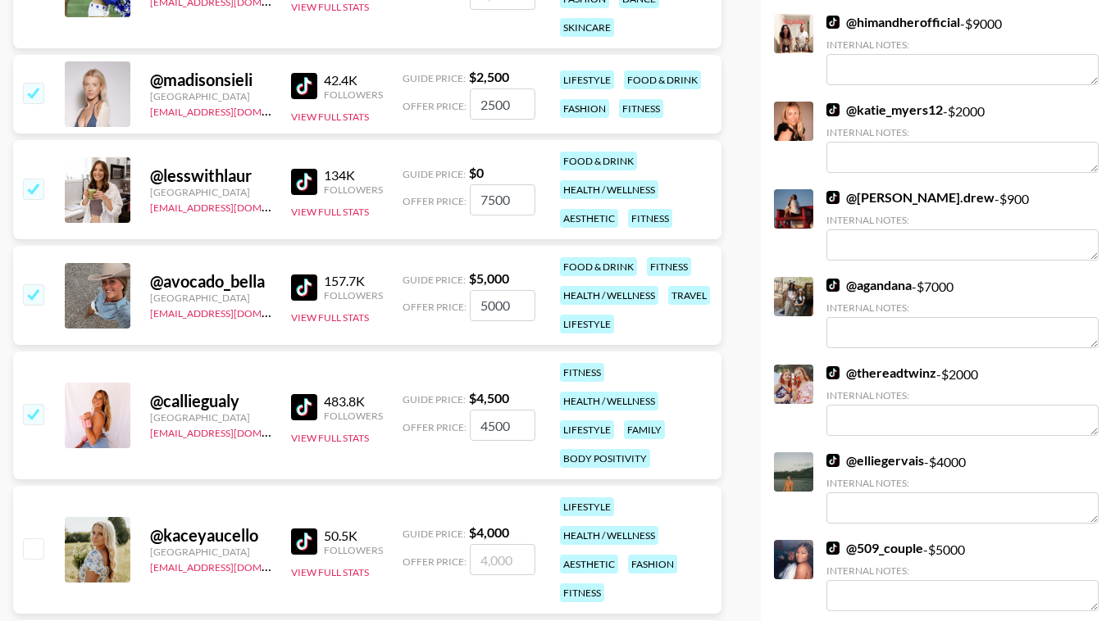
scroll to position [0, 0]
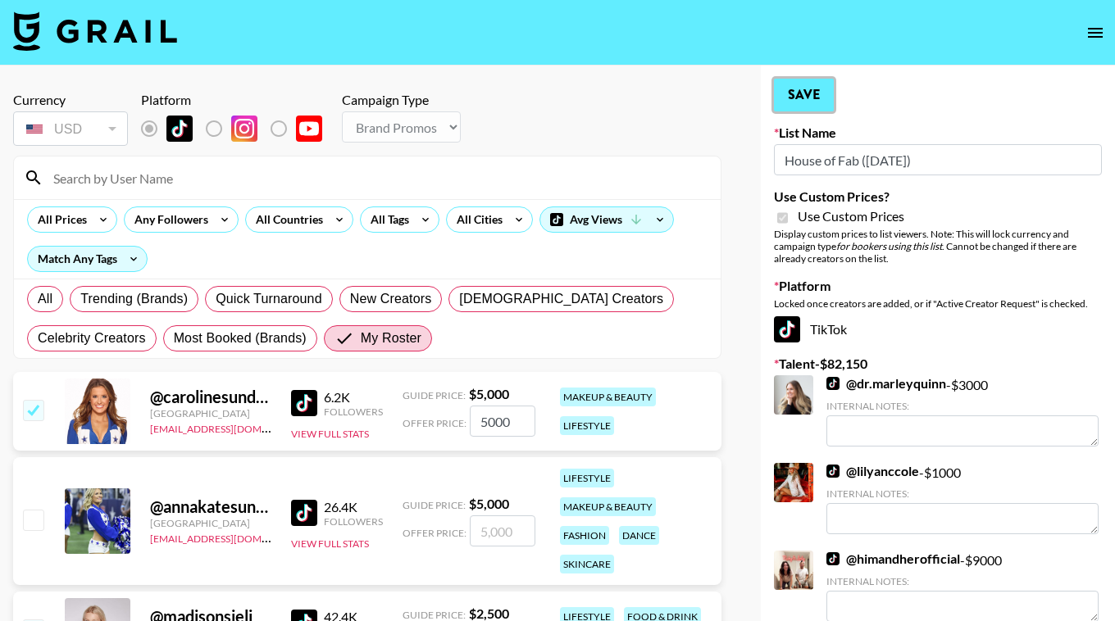
click at [809, 92] on button "Save" at bounding box center [804, 95] width 60 height 33
